Goal: Navigation & Orientation: Understand site structure

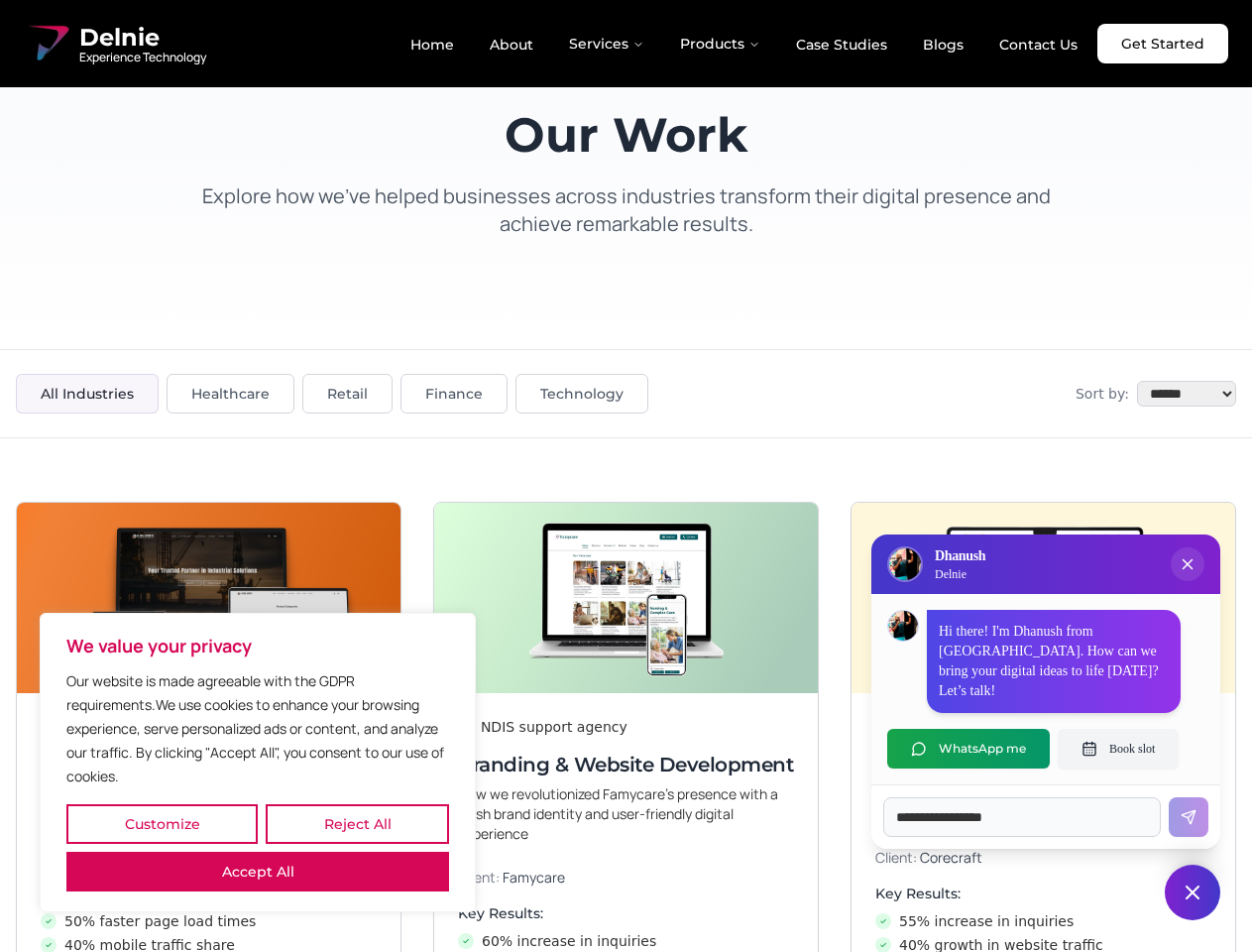
click at [162, 824] on button "Customize" at bounding box center [162, 824] width 192 height 40
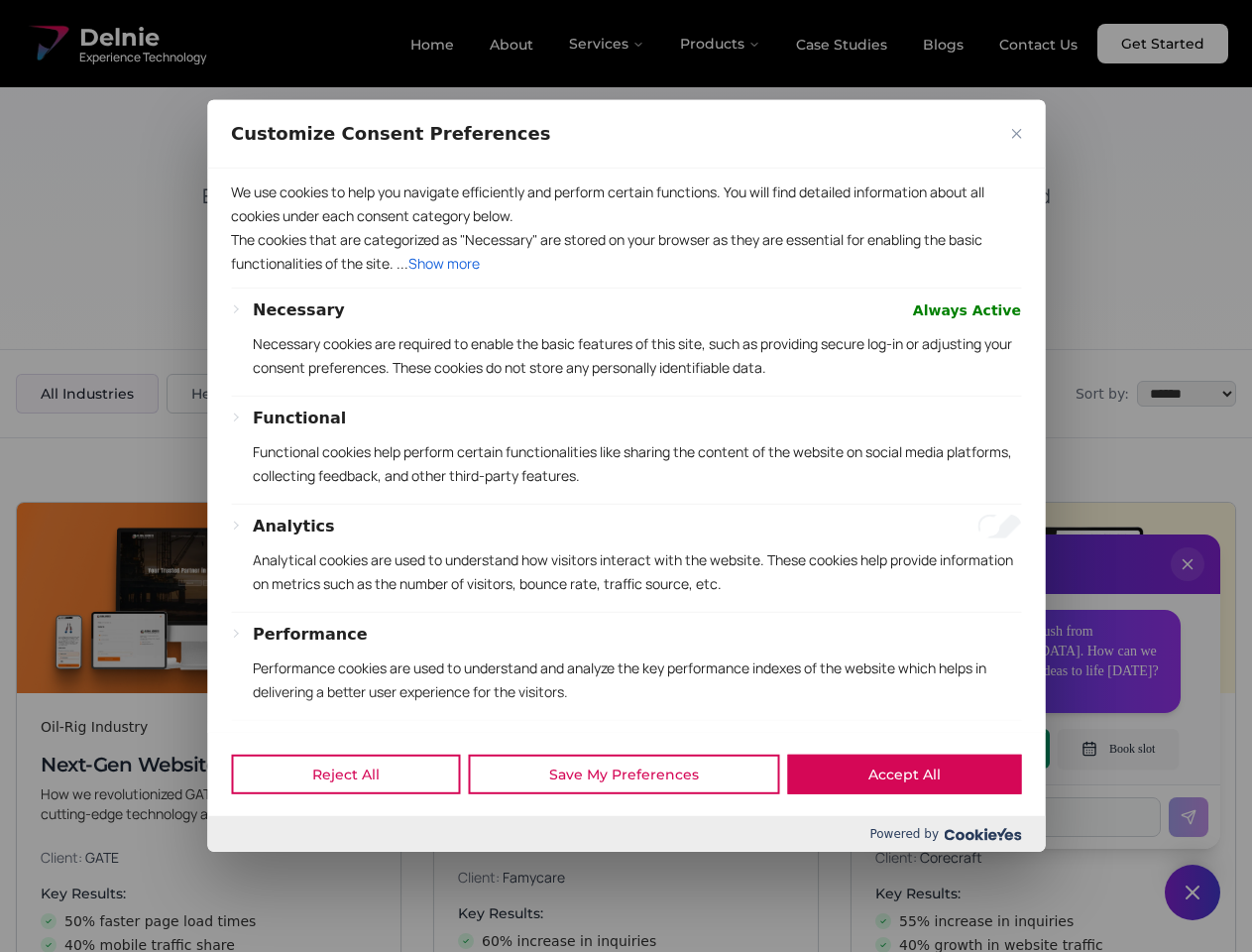
click at [357, 824] on div at bounding box center [626, 476] width 1252 height 952
click at [258, 228] on p "We use cookies to help you navigate efficiently and perform certain functions. …" at bounding box center [626, 204] width 790 height 48
click at [626, 276] on p "The cookies that are categorized as "Necessary" are stored on your browser as t…" at bounding box center [626, 252] width 790 height 48
click at [1188, 584] on div at bounding box center [626, 476] width 1252 height 952
click at [969, 748] on div "Reject All Save My Preferences Accept All" at bounding box center [626, 773] width 838 height 84
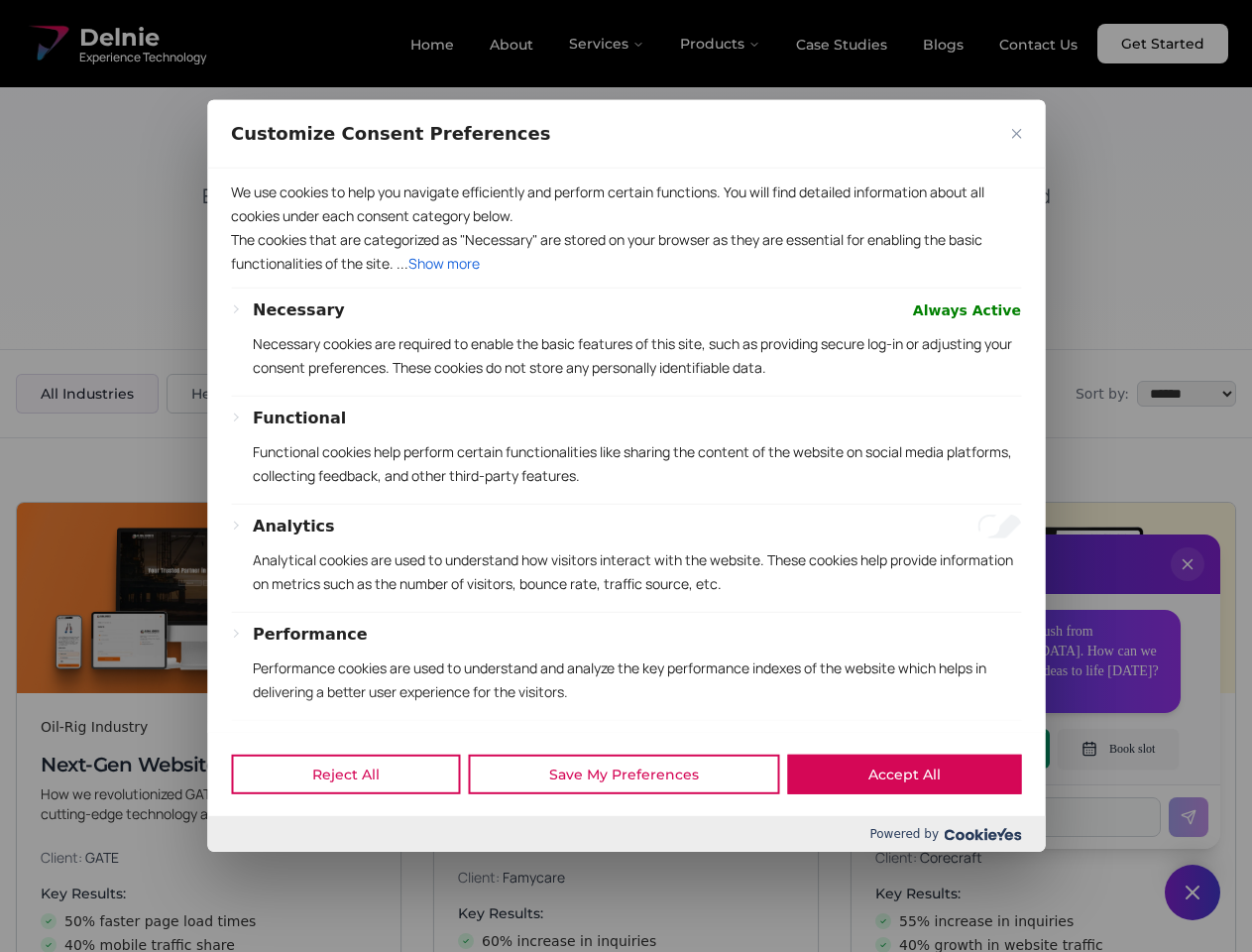
click at [1119, 748] on div at bounding box center [626, 476] width 1252 height 952
click at [1193, 892] on div at bounding box center [626, 476] width 1252 height 952
click at [608, 44] on div at bounding box center [626, 476] width 1252 height 952
click at [721, 44] on div at bounding box center [626, 476] width 1252 height 952
